Goal: Transaction & Acquisition: Download file/media

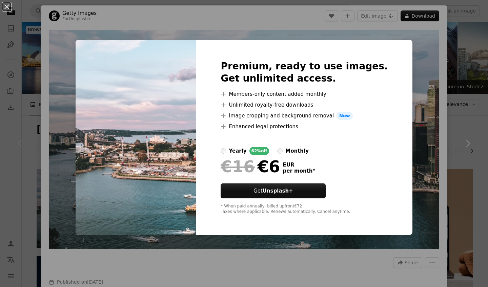
click at [425, 111] on div "An X shape Premium, ready to use images. Get unlimited access. A plus sign Memb…" at bounding box center [244, 143] width 488 height 287
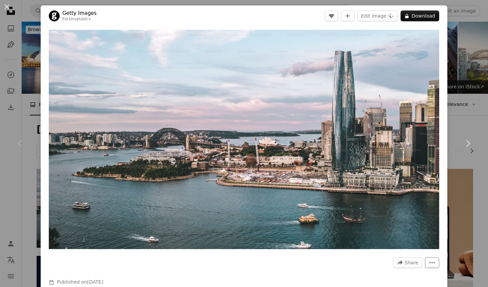
click at [430, 262] on icon "More Actions" at bounding box center [432, 263] width 6 height 6
click at [480, 68] on dialog "An X shape Chevron left Chevron right Getty Images For Unsplash+ A heart A plus…" at bounding box center [244, 143] width 488 height 287
click at [18, 70] on div "An X shape Chevron left Chevron right Getty Images For Unsplash+ A heart A plus…" at bounding box center [244, 143] width 488 height 287
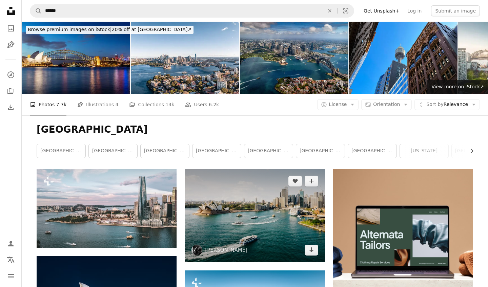
click at [237, 204] on img at bounding box center [255, 215] width 140 height 93
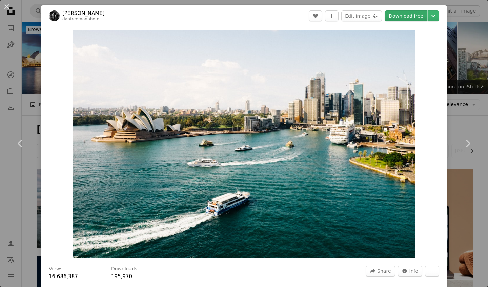
click at [407, 18] on link "Download free" at bounding box center [405, 16] width 43 height 11
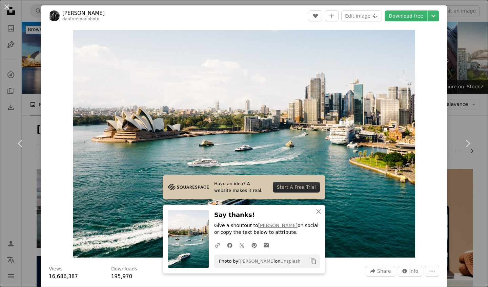
click at [468, 59] on div "An X shape Chevron left Chevron right Have an idea? A website makes it real. St…" at bounding box center [244, 143] width 488 height 287
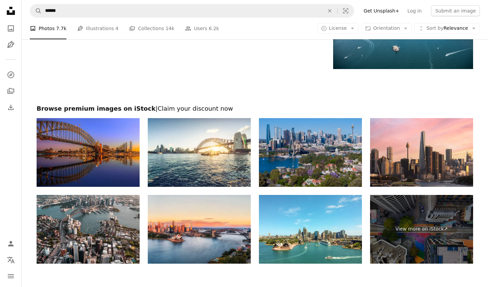
scroll to position [994, 0]
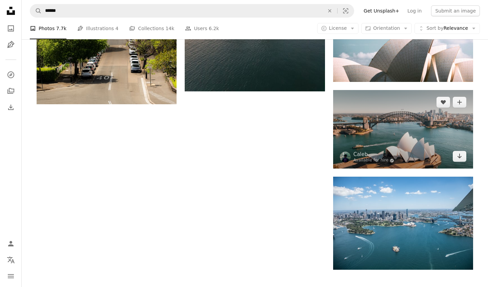
click at [390, 143] on img at bounding box center [403, 129] width 140 height 79
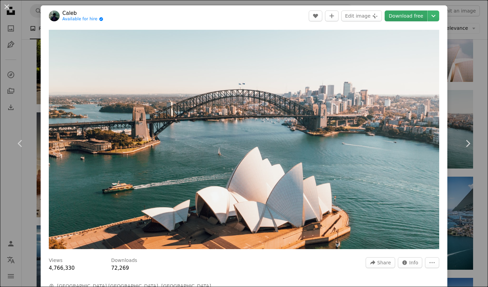
click at [406, 18] on link "Download free" at bounding box center [405, 16] width 43 height 11
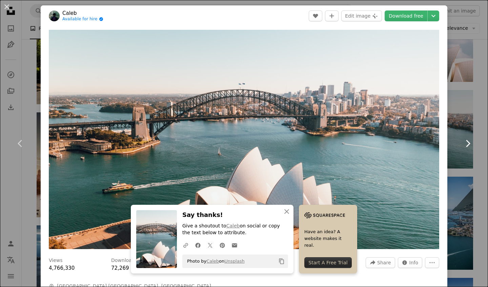
click at [452, 125] on link "Chevron right" at bounding box center [467, 143] width 41 height 65
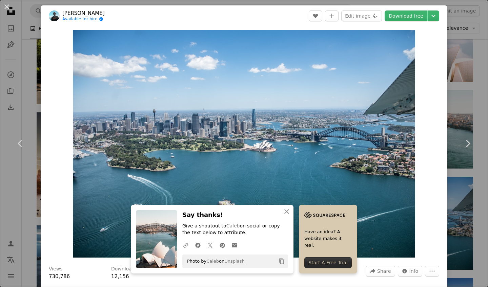
click at [458, 58] on div "An X shape Chevron left Chevron right An X shape Close Say thanks! Give a shout…" at bounding box center [244, 143] width 488 height 287
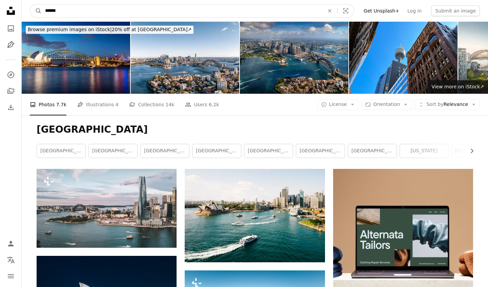
drag, startPoint x: 80, startPoint y: 9, endPoint x: 21, endPoint y: 4, distance: 58.8
type input "**********"
click at [36, 11] on button "A magnifying glass" at bounding box center [36, 10] width 12 height 13
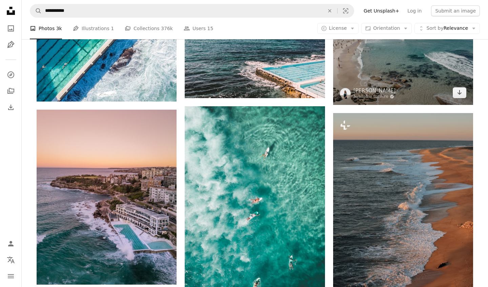
scroll to position [263, 0]
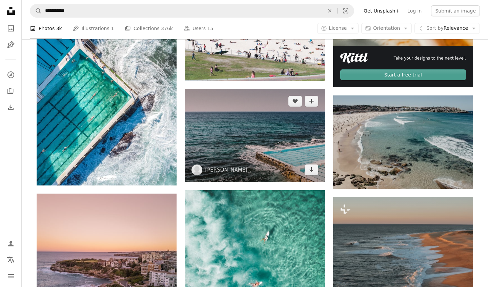
click at [276, 127] on img at bounding box center [255, 135] width 140 height 93
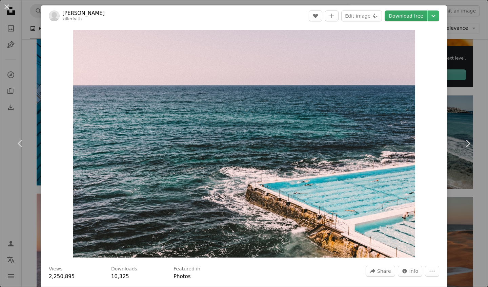
click at [399, 15] on link "Download free" at bounding box center [405, 16] width 43 height 11
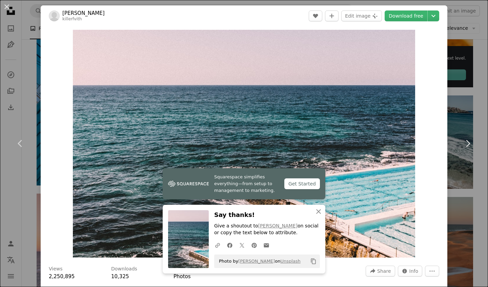
click at [470, 72] on div "An X shape Chevron left Chevron right Squarespace simplifies everything—from se…" at bounding box center [244, 143] width 488 height 287
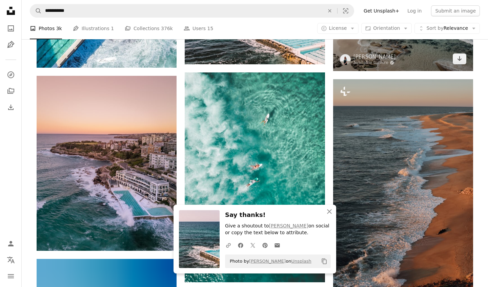
scroll to position [470, 0]
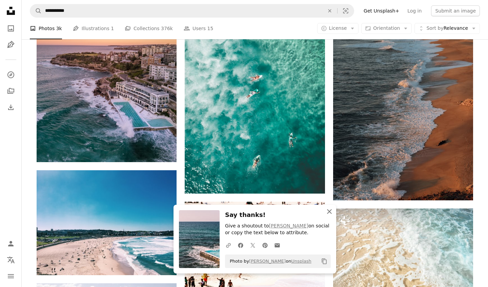
click at [327, 213] on icon "An X shape" at bounding box center [329, 212] width 8 height 8
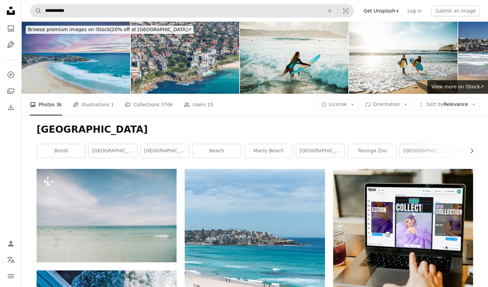
scroll to position [0, 0]
click at [337, 13] on icon "An X shape" at bounding box center [329, 10] width 15 height 5
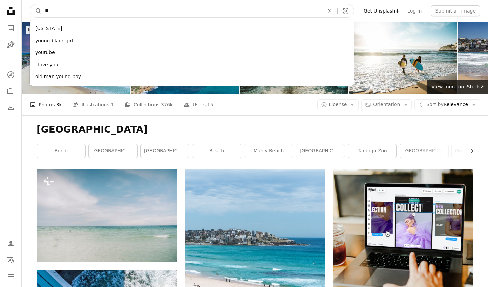
type input "*"
type input "***"
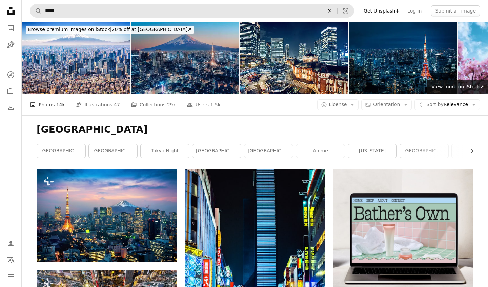
click at [336, 9] on icon "An X shape" at bounding box center [329, 10] width 15 height 5
